Goal: Task Accomplishment & Management: Manage account settings

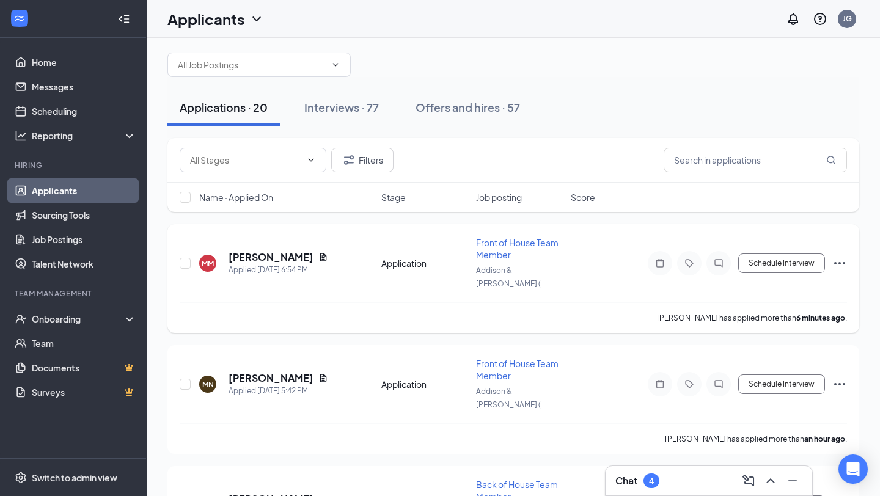
scroll to position [14, 0]
click at [268, 161] on input "text" at bounding box center [245, 158] width 111 height 13
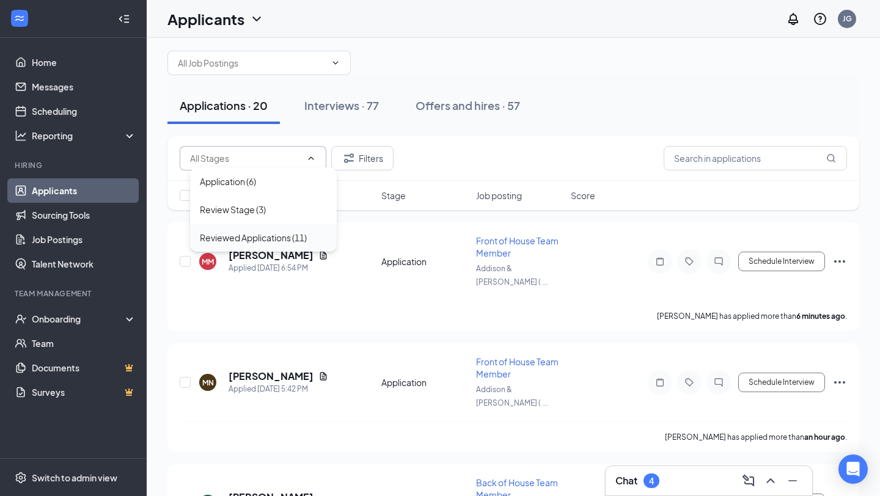
click at [267, 238] on div "Reviewed Applications (11)" at bounding box center [253, 237] width 107 height 13
type input "Reviewed Applications (11)"
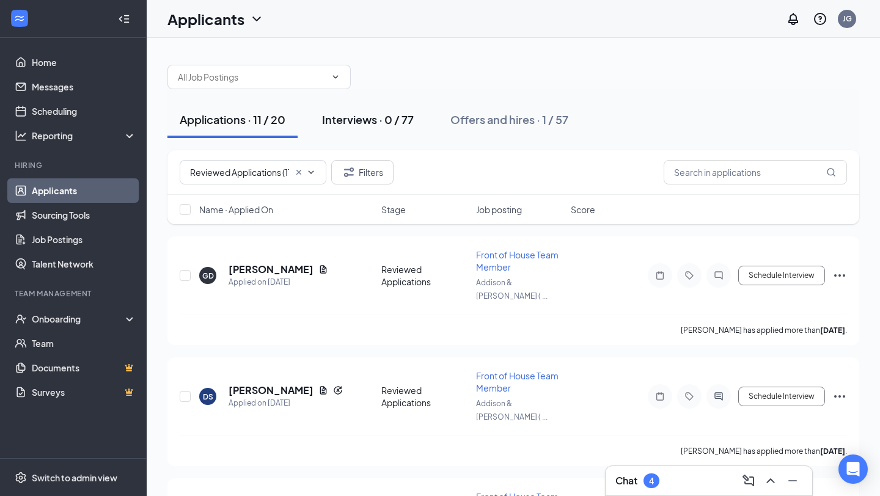
click at [373, 125] on div "Interviews · 0 / 77" at bounding box center [368, 119] width 92 height 15
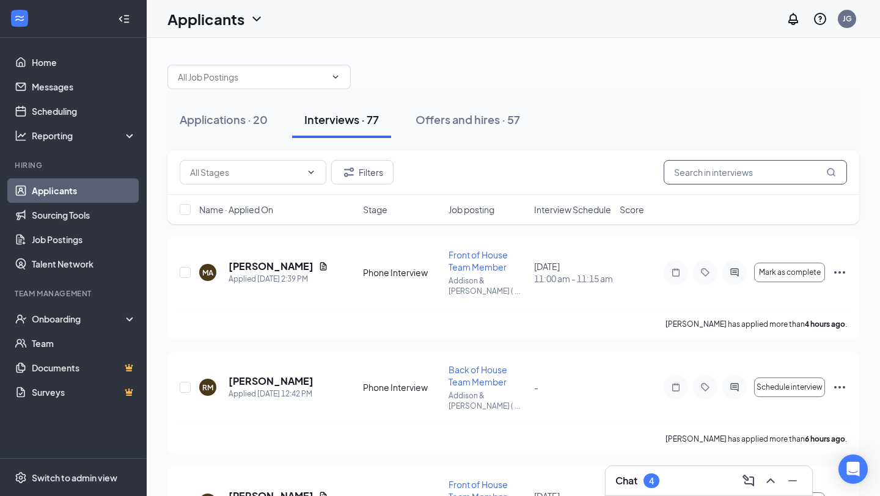
click at [706, 172] on input "text" at bounding box center [755, 172] width 183 height 24
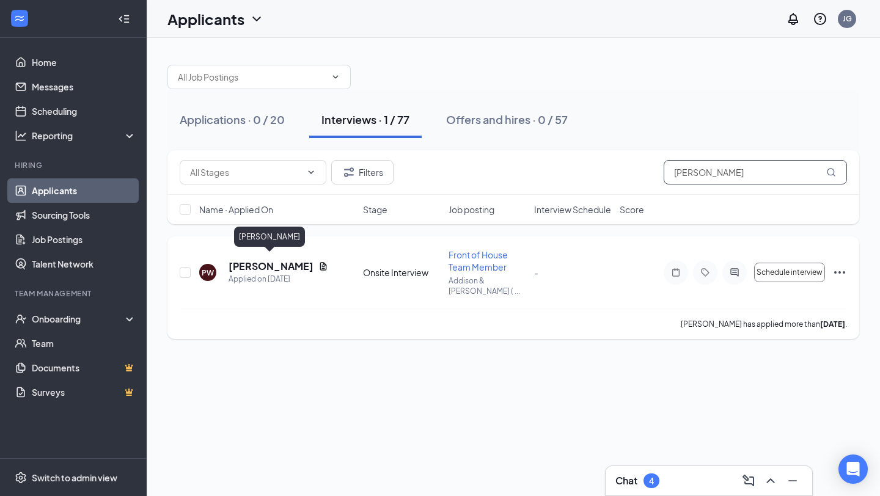
type input "[PERSON_NAME]"
click at [274, 262] on h5 "[PERSON_NAME]" at bounding box center [271, 266] width 85 height 13
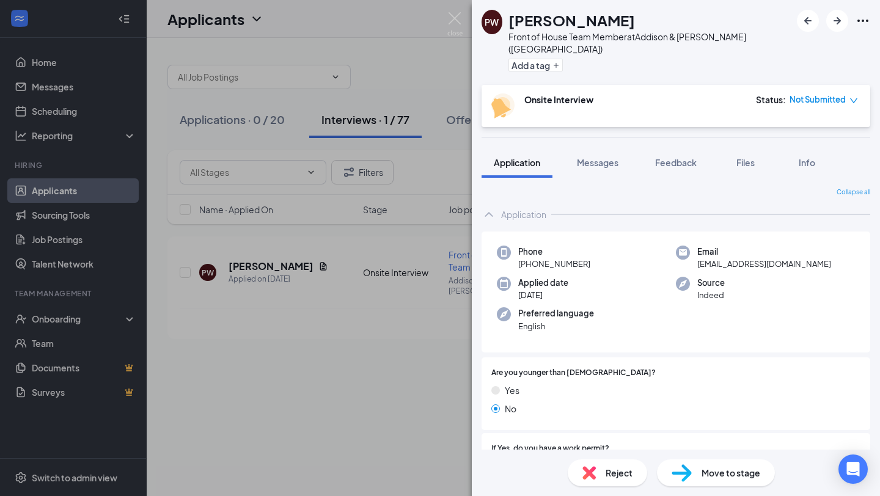
click at [487, 207] on icon "ChevronUp" at bounding box center [489, 214] width 15 height 15
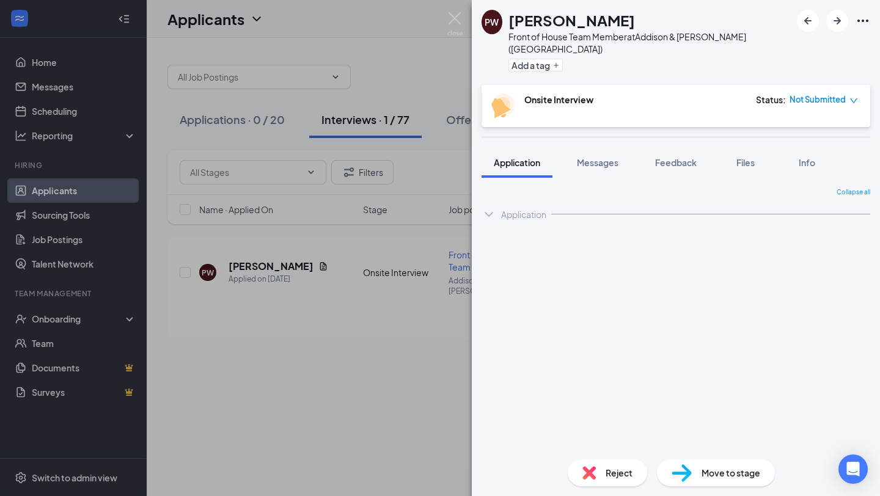
click at [487, 207] on icon "ChevronDown" at bounding box center [489, 214] width 15 height 15
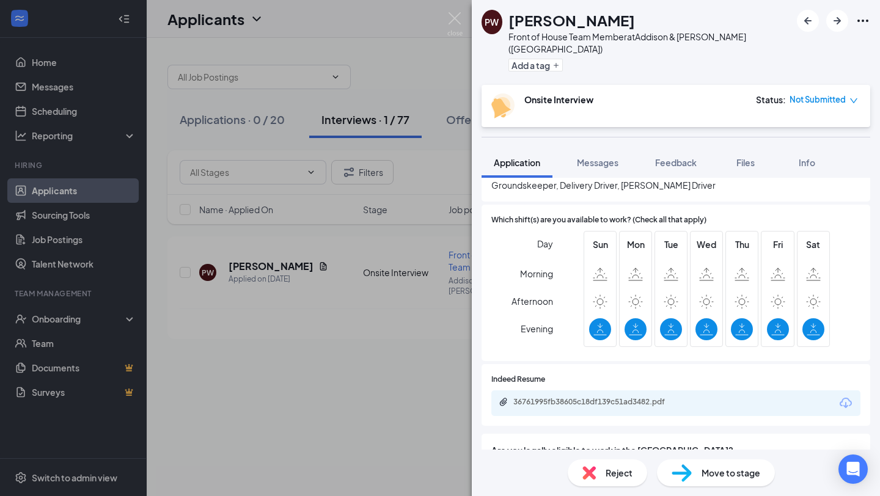
scroll to position [534, 0]
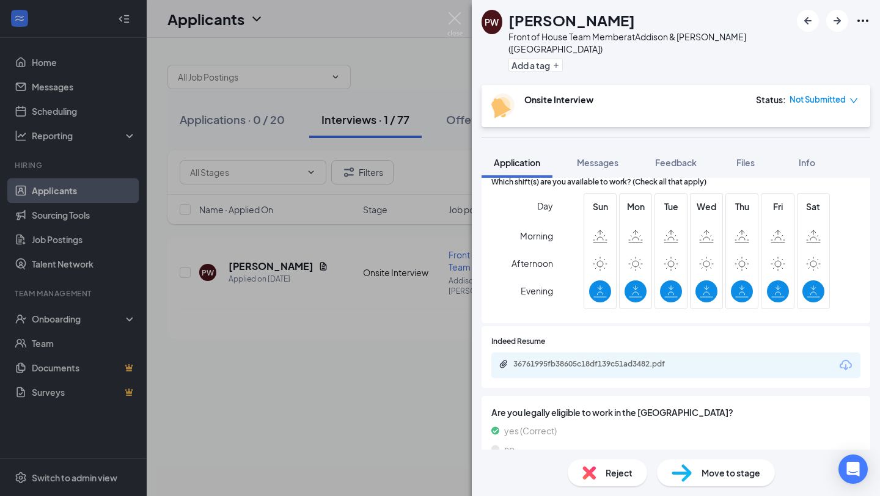
click at [743, 471] on span "Move to stage" at bounding box center [731, 473] width 59 height 13
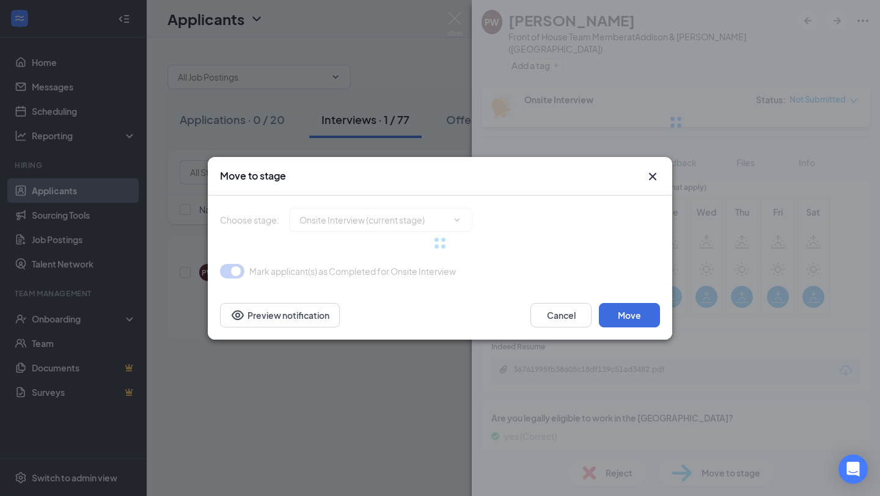
type input "Hiring Complete (final stage)"
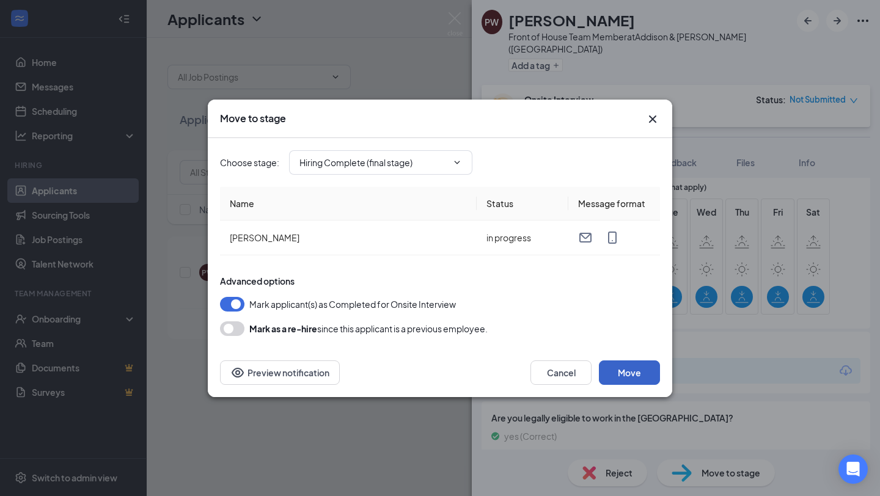
click at [637, 368] on button "Move" at bounding box center [629, 373] width 61 height 24
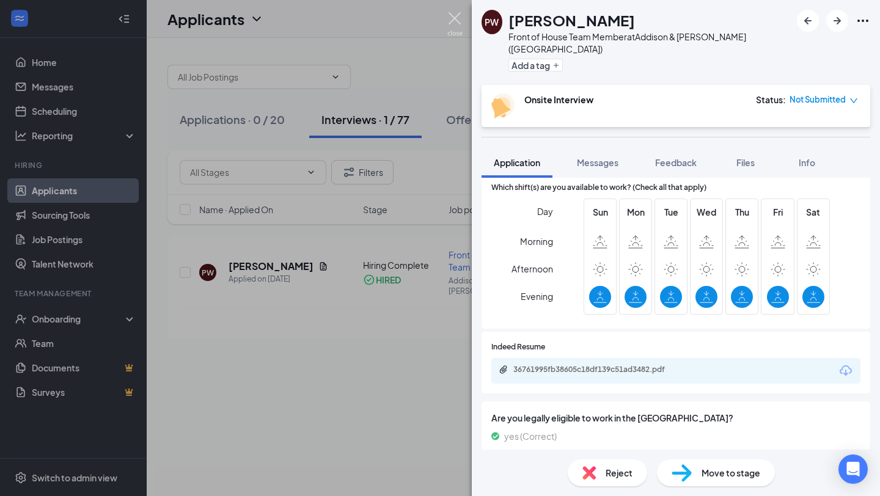
click at [455, 21] on img at bounding box center [455, 24] width 15 height 24
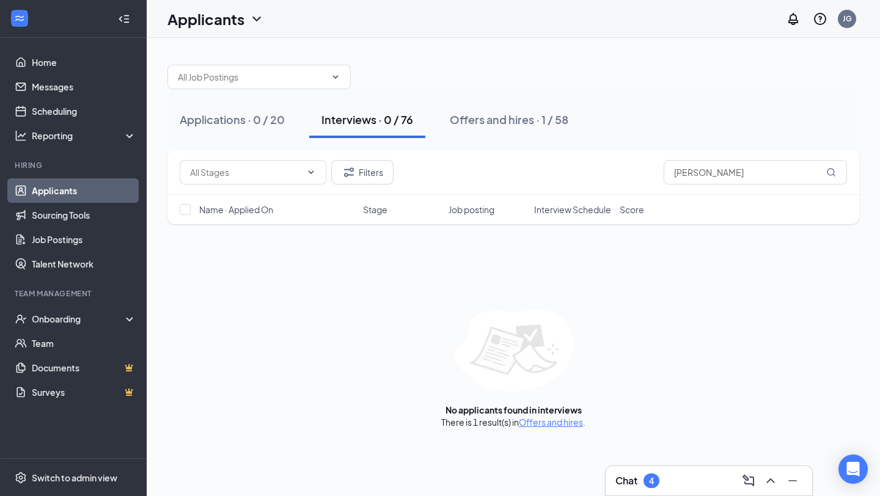
click at [677, 496] on div "Chat 4" at bounding box center [709, 481] width 208 height 31
click at [677, 483] on div "Chat 4" at bounding box center [709, 481] width 187 height 20
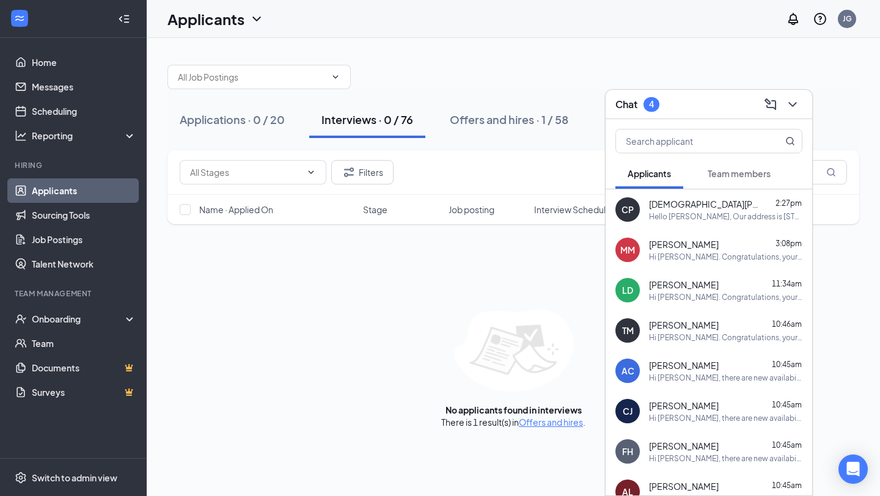
click at [707, 105] on div "Chat 4" at bounding box center [709, 104] width 187 height 19
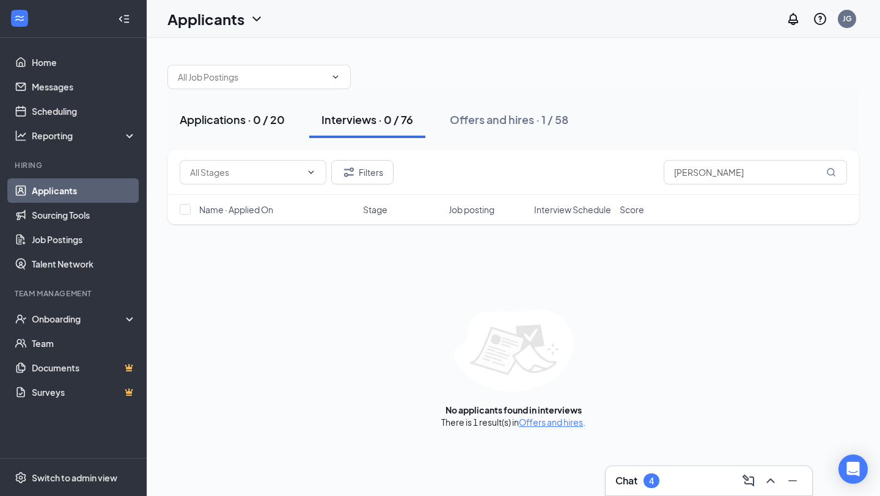
click at [236, 124] on div "Applications · 0 / 20" at bounding box center [232, 119] width 105 height 15
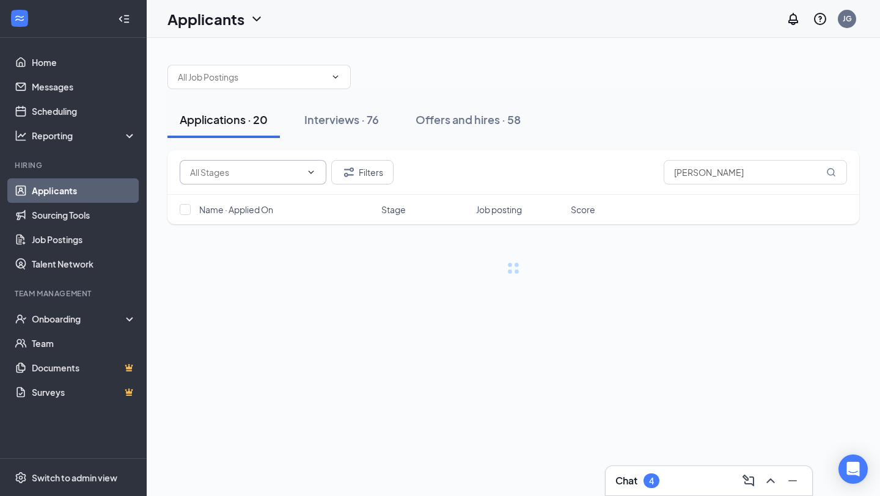
click at [269, 178] on input "text" at bounding box center [245, 172] width 111 height 13
click at [273, 256] on div "Reviewed Applications (11)" at bounding box center [253, 251] width 107 height 13
type input "Reviewed Applications (11)"
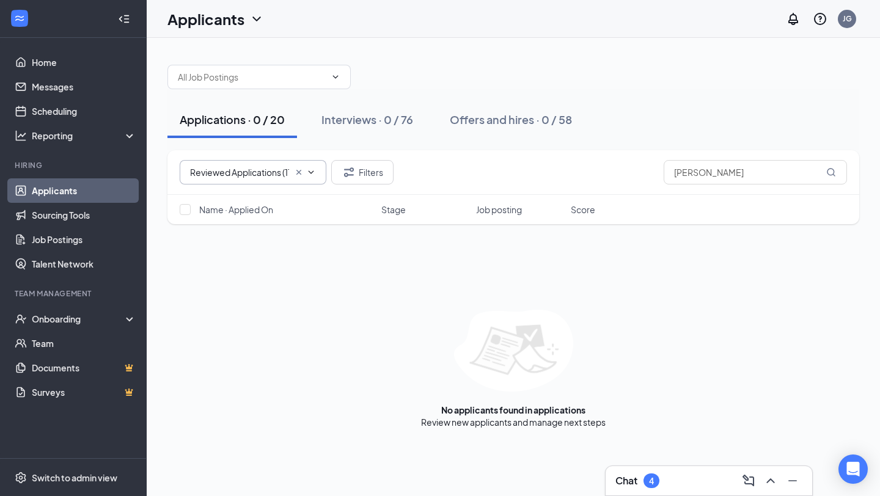
click at [264, 170] on input "Reviewed Applications (11)" at bounding box center [239, 172] width 99 height 13
click at [777, 170] on input "[PERSON_NAME]" at bounding box center [755, 172] width 183 height 24
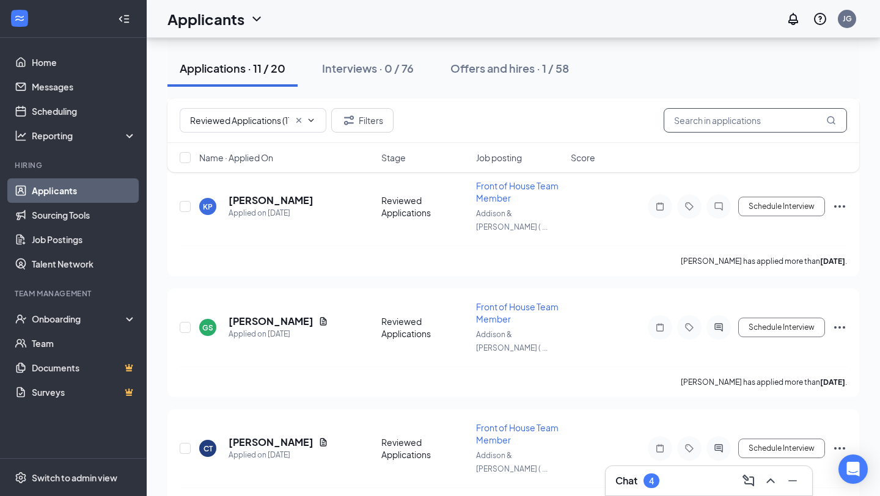
scroll to position [698, 0]
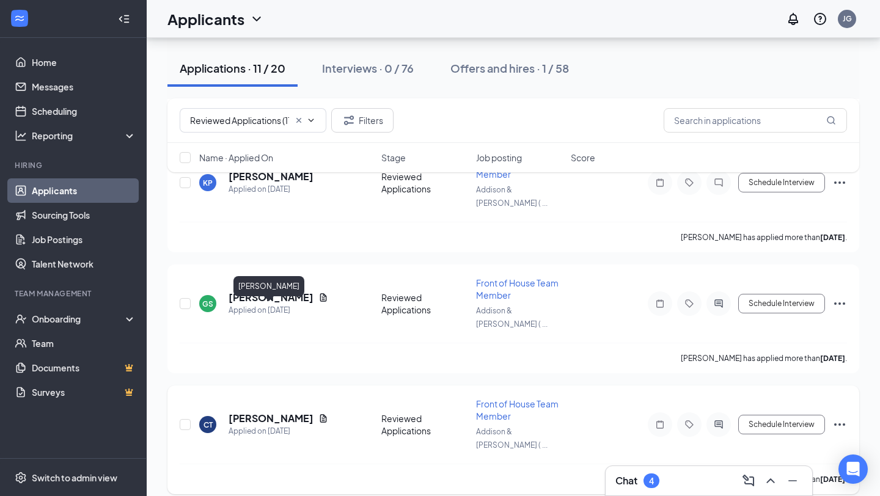
click at [260, 412] on h5 "[PERSON_NAME]" at bounding box center [271, 418] width 85 height 13
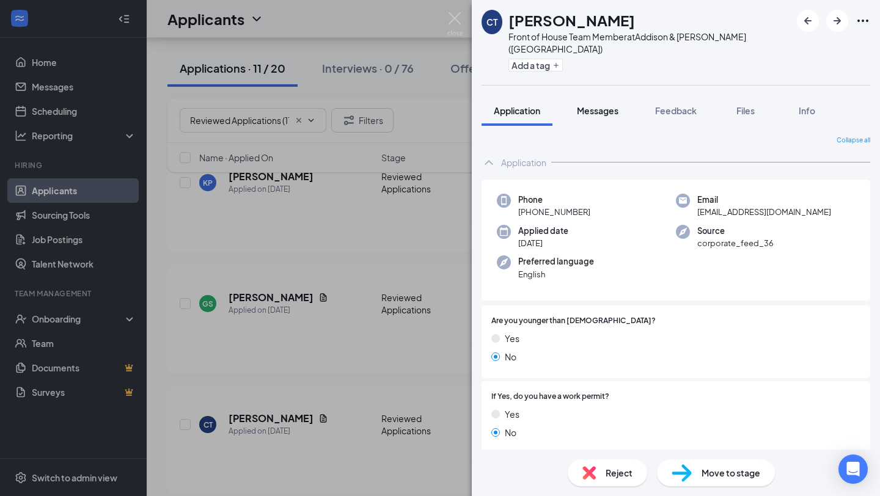
click at [600, 106] on button "Messages" at bounding box center [598, 110] width 66 height 31
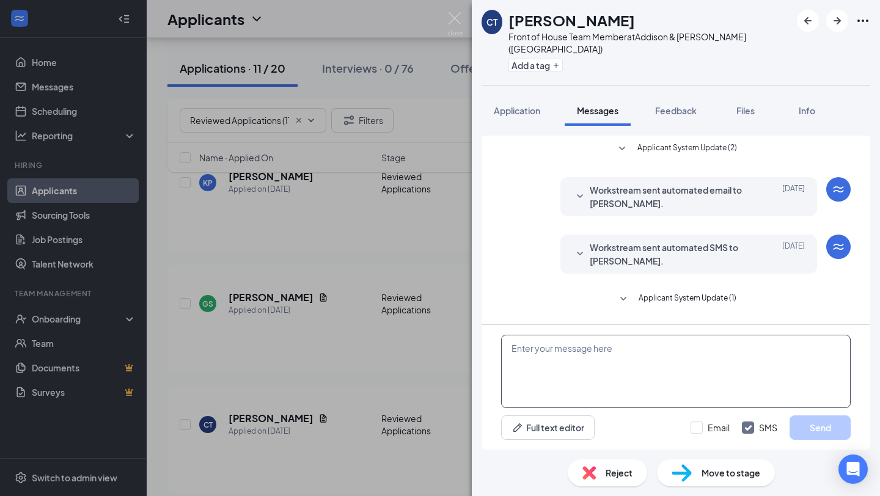
click at [638, 362] on textarea at bounding box center [676, 371] width 350 height 73
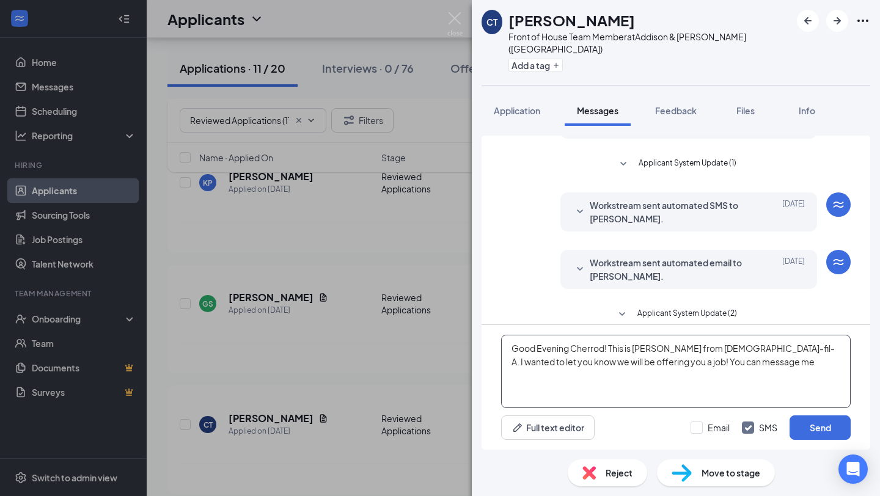
click at [728, 361] on textarea "Good Evening Cherrod! This is [PERSON_NAME] from [DEMOGRAPHIC_DATA]-fil-A. I wa…" at bounding box center [676, 371] width 350 height 73
type textarea "Good Evening Cherrod! This is [PERSON_NAME] from [DEMOGRAPHIC_DATA]-fil-A. I wa…"
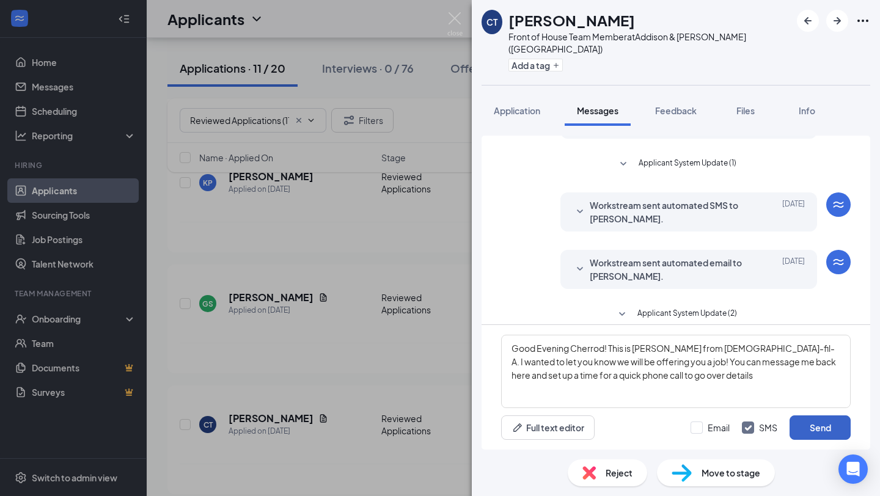
click at [822, 432] on button "Send" at bounding box center [820, 428] width 61 height 24
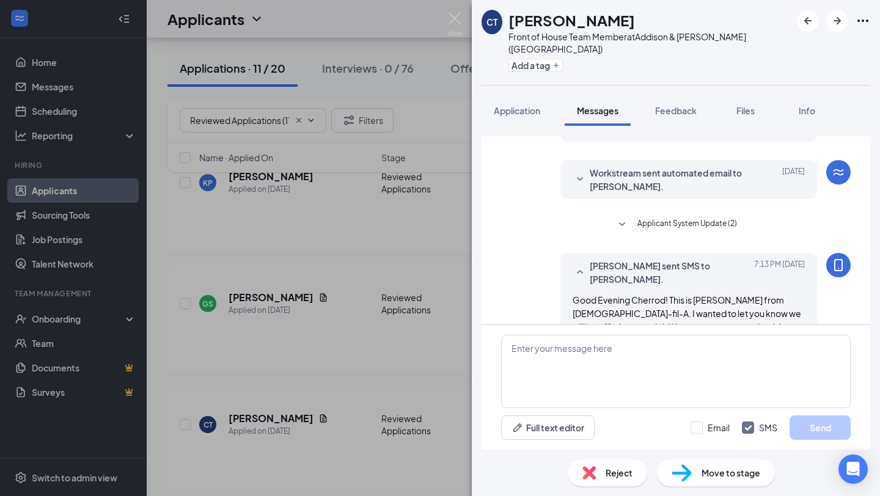
scroll to position [254, 0]
